Goal: Transaction & Acquisition: Purchase product/service

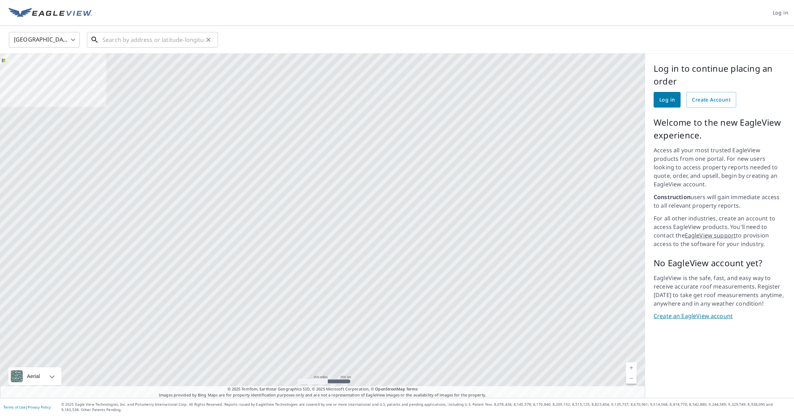
click at [163, 39] on input "text" at bounding box center [152, 40] width 101 height 20
click at [148, 39] on input "text" at bounding box center [152, 40] width 101 height 20
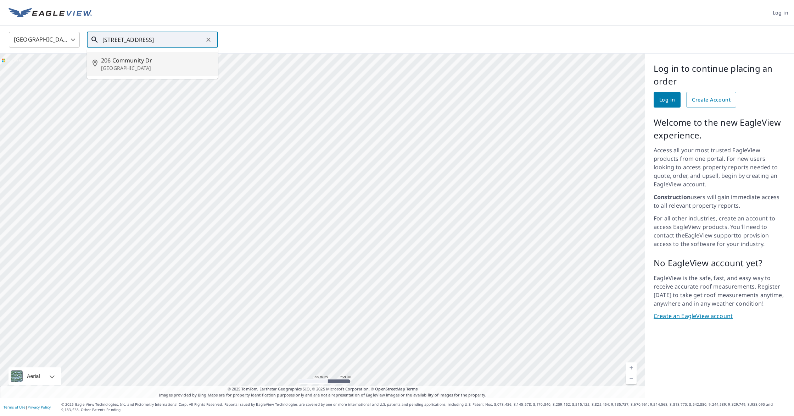
click at [130, 63] on span "206 Community Dr" at bounding box center [156, 60] width 111 height 9
type input "206 Community Dr La Grange Park, IL 60526"
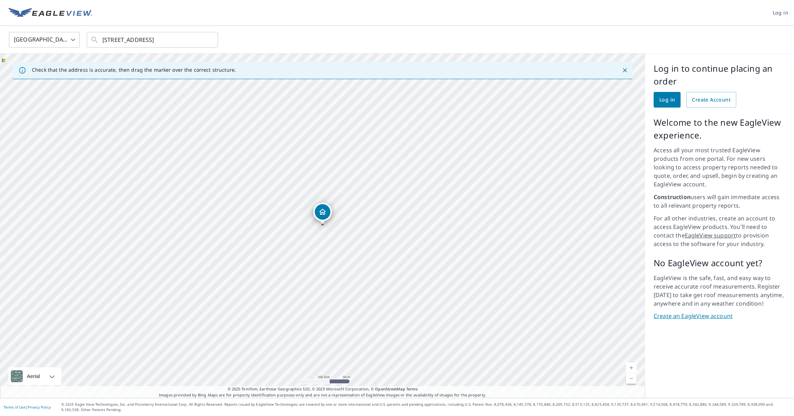
click at [668, 100] on span "Log in" at bounding box center [668, 99] width 16 height 9
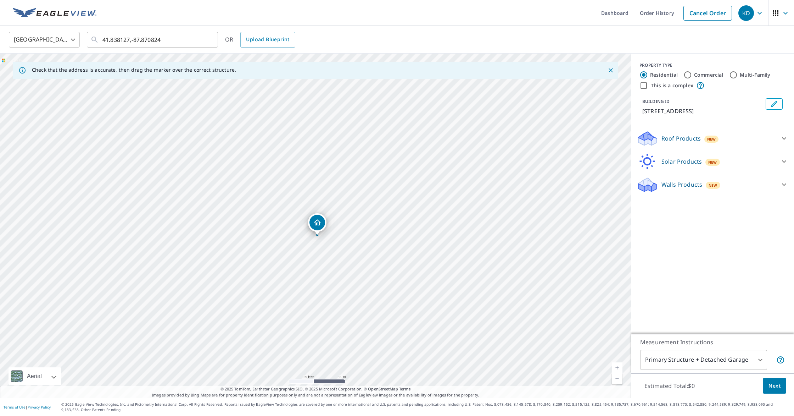
drag, startPoint x: 311, startPoint y: 238, endPoint x: 399, endPoint y: 213, distance: 91.6
click at [399, 213] on div "[STREET_ADDRESS]" at bounding box center [315, 226] width 631 height 344
drag, startPoint x: 498, startPoint y: 188, endPoint x: 590, endPoint y: 197, distance: 92.3
click at [590, 197] on div "206 Community Dr La Grange Park, IL 60526" at bounding box center [315, 226] width 631 height 344
click at [695, 143] on p "Roof Products" at bounding box center [681, 138] width 39 height 9
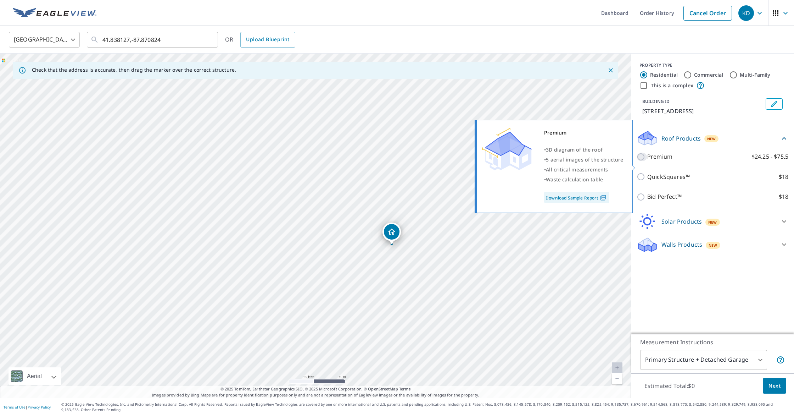
click at [640, 161] on input "Premium $24.25 - $75.5" at bounding box center [642, 157] width 11 height 9
checkbox input "true"
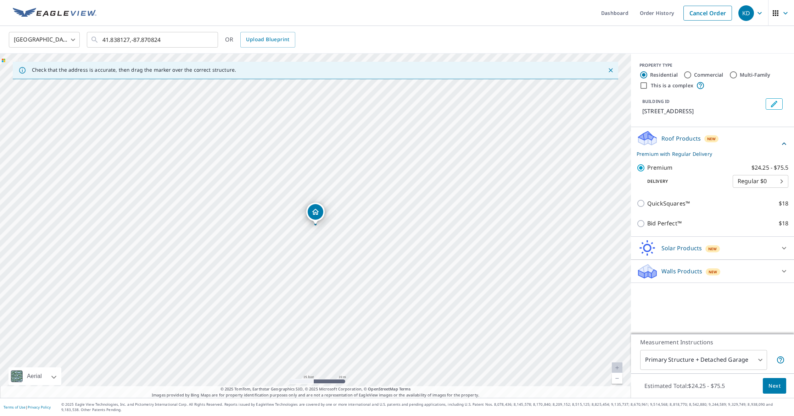
click at [776, 387] on span "Next" at bounding box center [775, 385] width 12 height 9
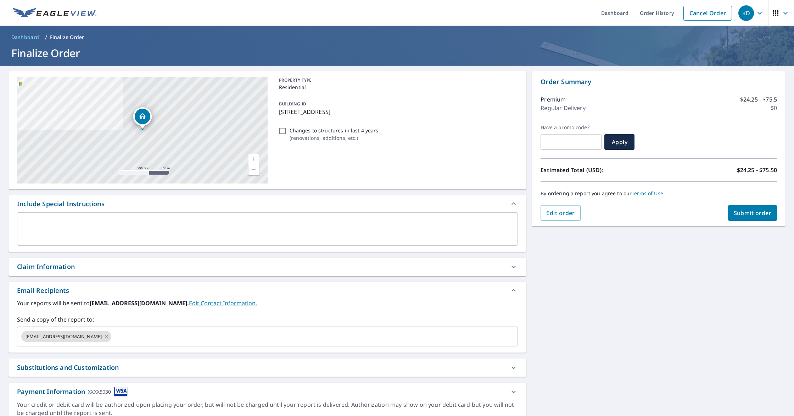
click at [281, 132] on input "Changes to structures in last 4 years ( renovations, additions, etc. )" at bounding box center [282, 131] width 9 height 9
checkbox input "true"
click at [753, 216] on span "Submit order" at bounding box center [753, 213] width 38 height 8
checkbox input "true"
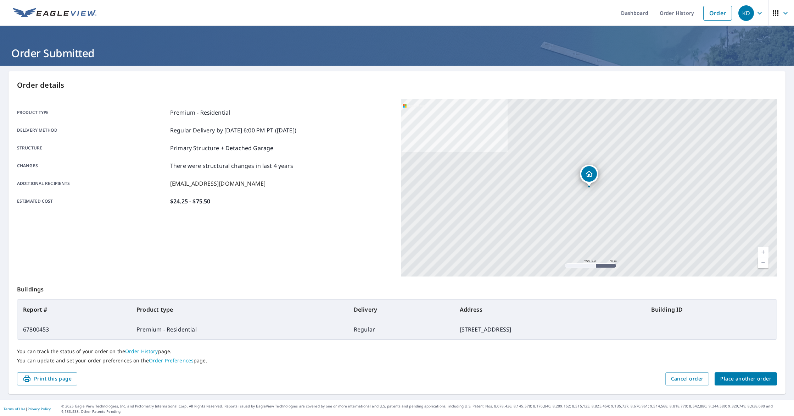
click at [743, 376] on span "Place another order" at bounding box center [746, 378] width 51 height 9
